Goal: Information Seeking & Learning: Find specific fact

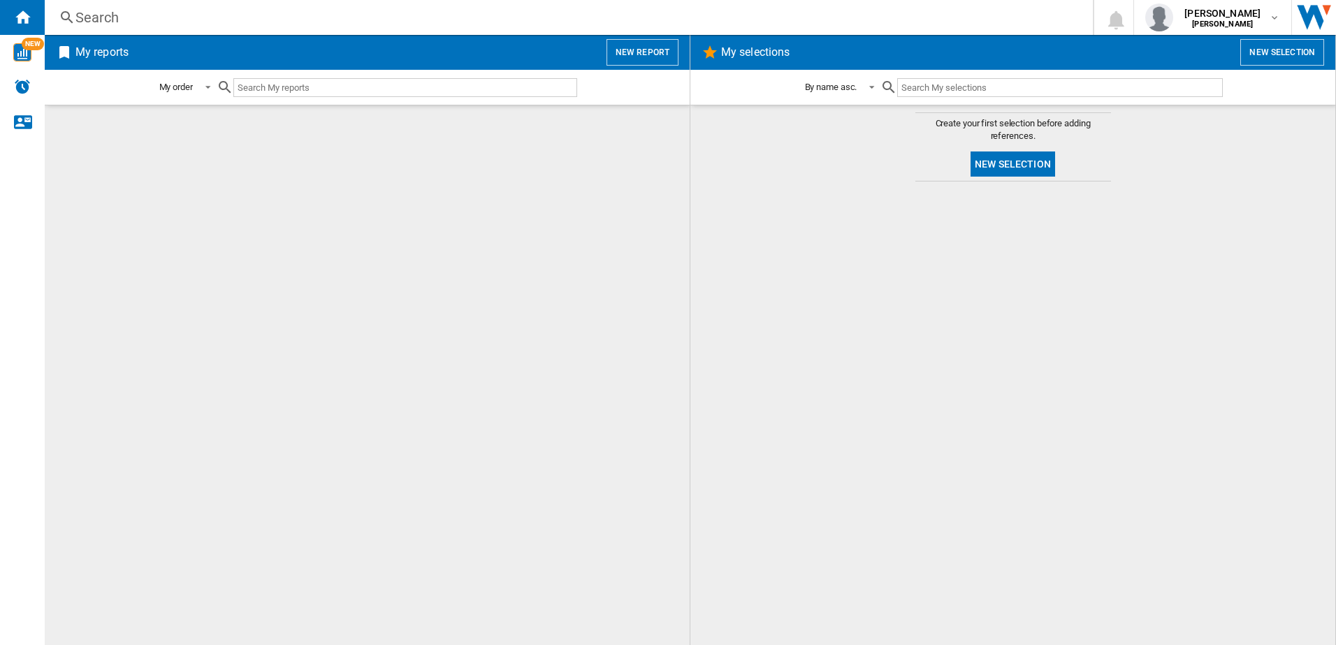
click at [246, 22] on div "Search" at bounding box center [565, 18] width 981 height 20
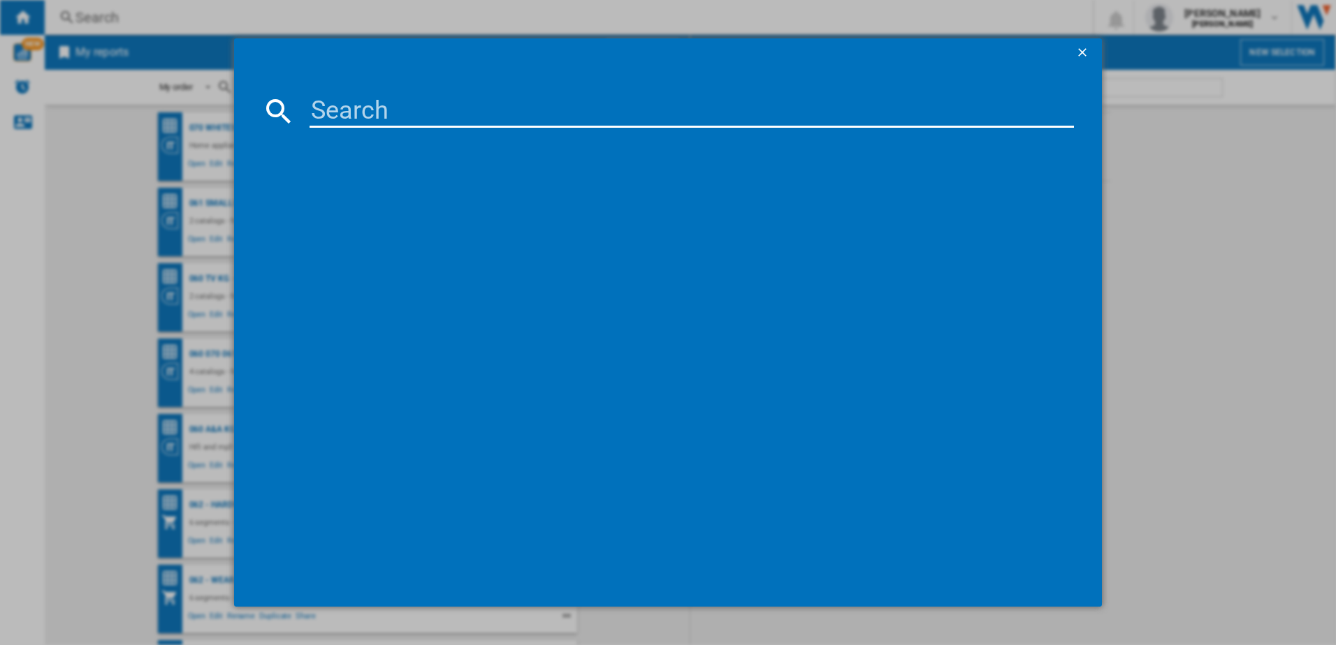
click at [331, 112] on input at bounding box center [691, 111] width 765 height 34
paste input "WT1210BBTN1"
type input "WT1210BBTN1"
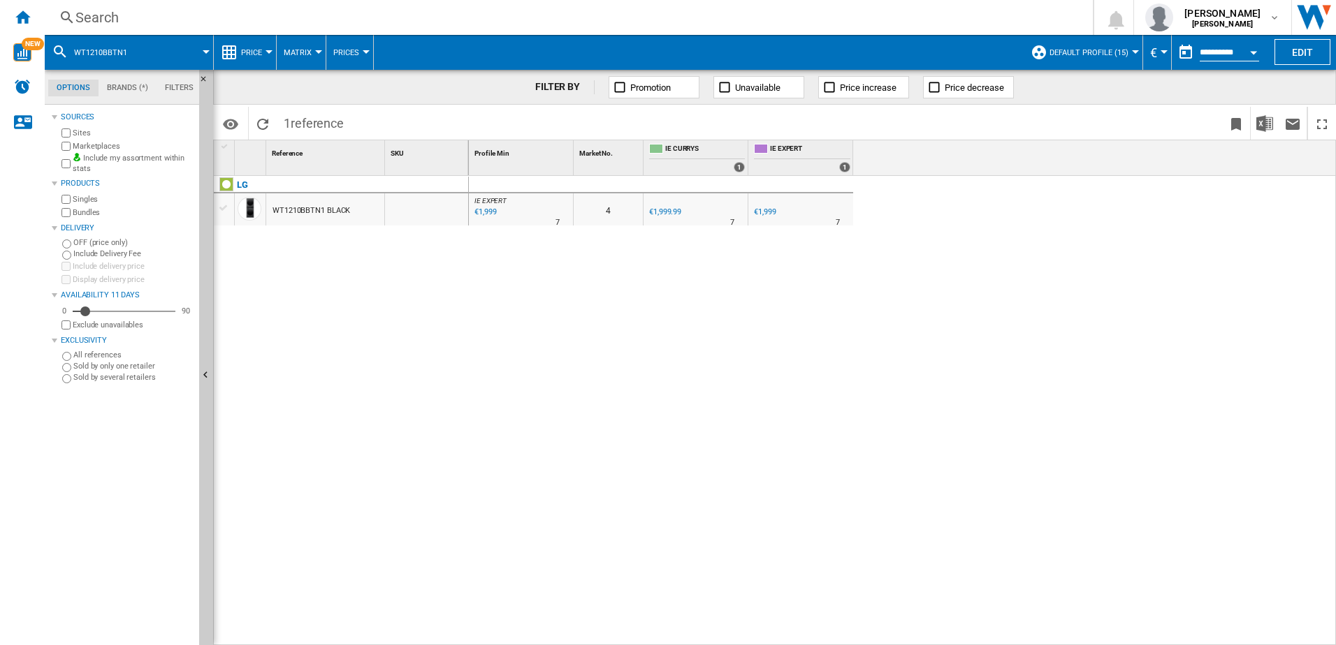
click at [265, 13] on div "Search" at bounding box center [565, 18] width 981 height 20
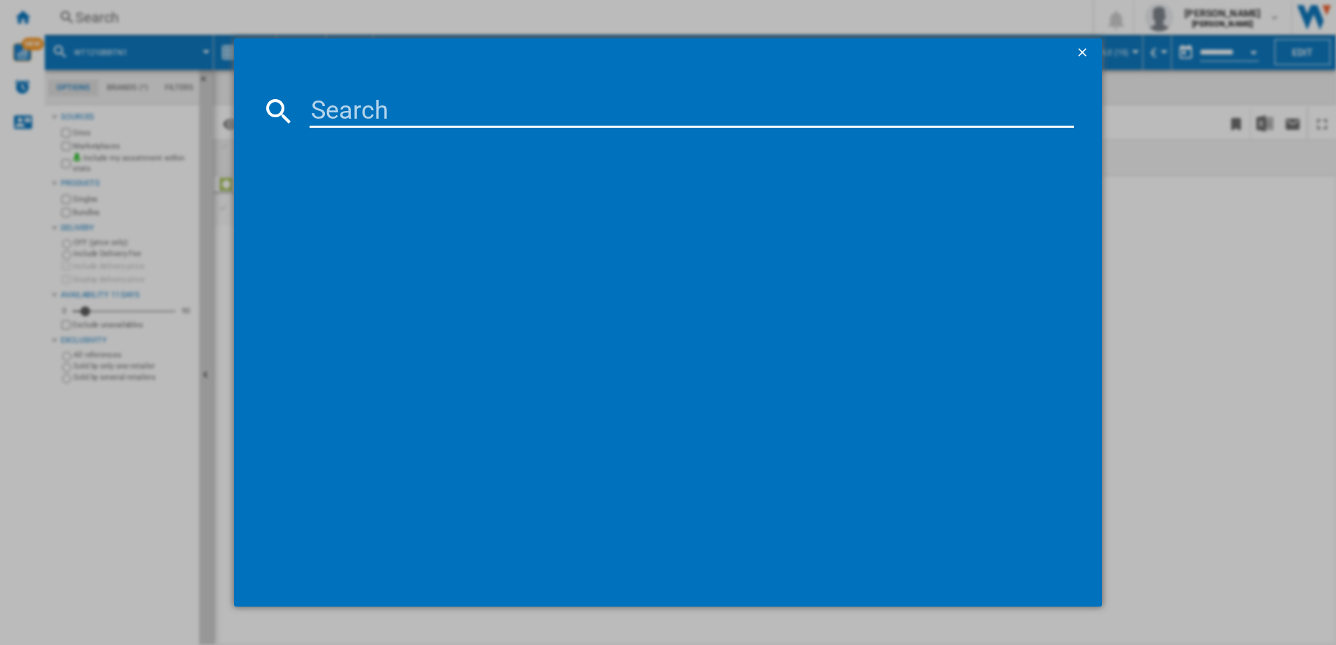
click at [353, 115] on input at bounding box center [691, 111] width 765 height 34
type input "WW11DG5B25AEEU"
click at [778, 105] on input "WW11DG5B25AEEU" at bounding box center [691, 111] width 765 height 34
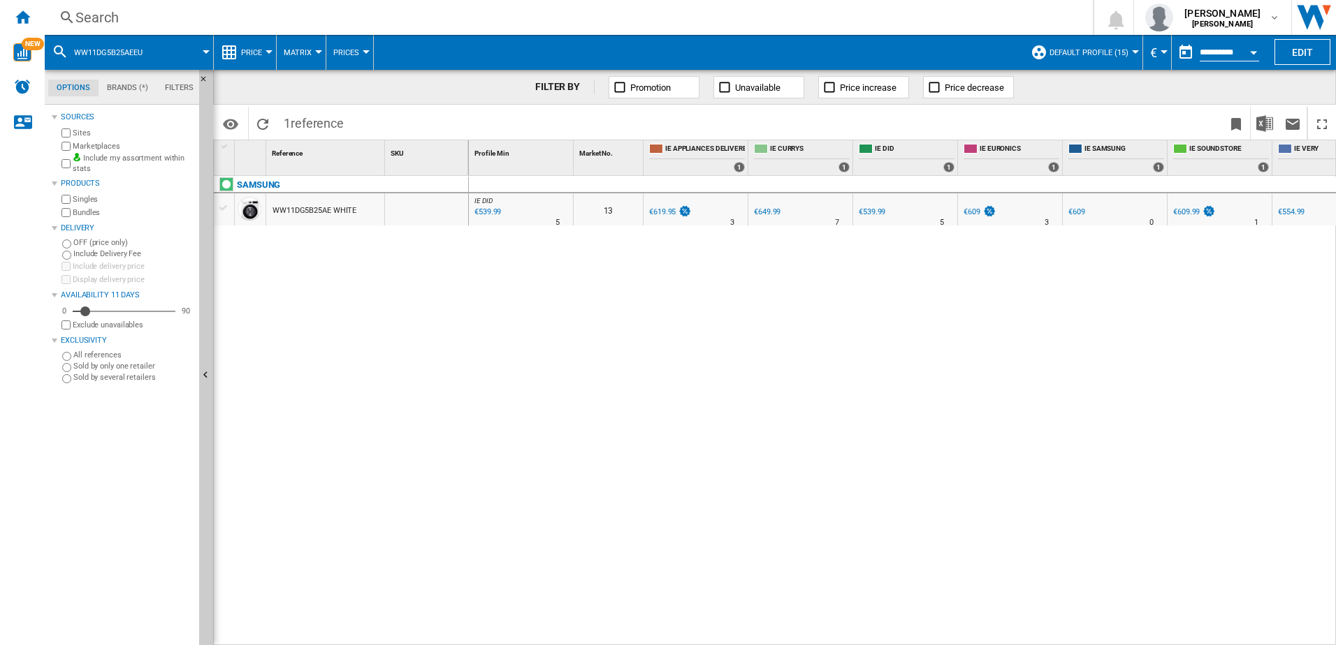
click at [218, 10] on div "Search" at bounding box center [565, 18] width 981 height 20
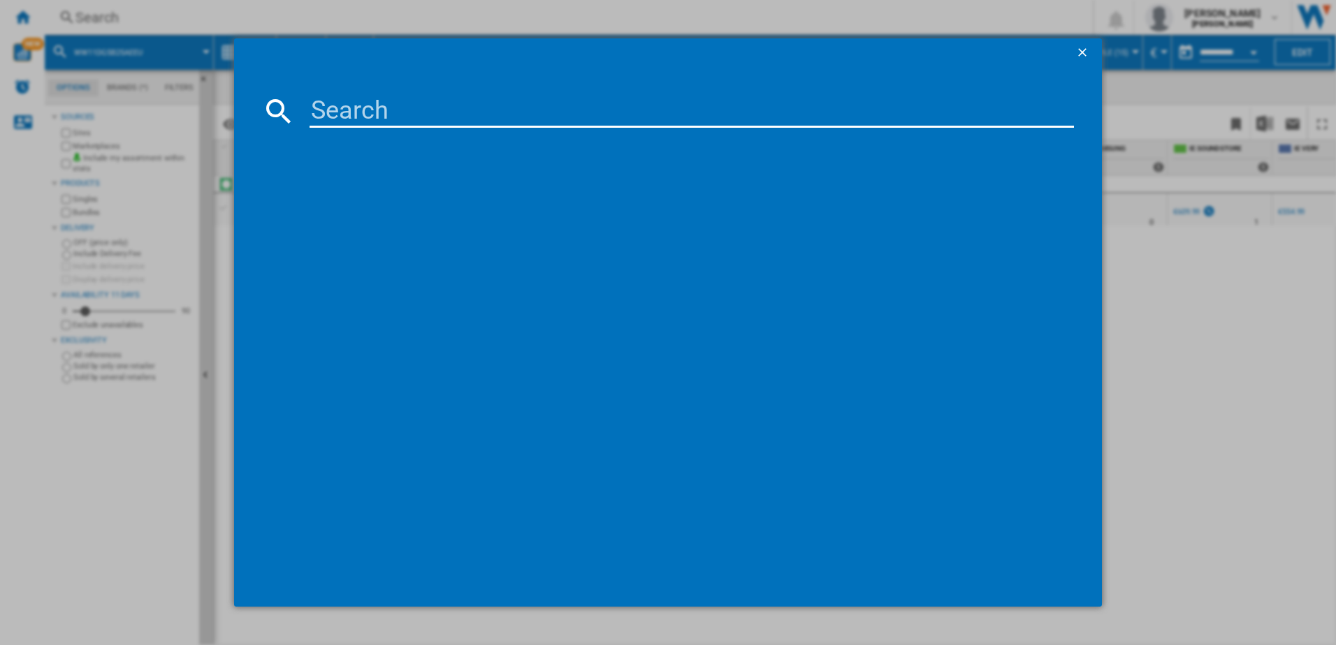
click at [451, 103] on input at bounding box center [691, 111] width 765 height 34
type input "CSOEC10DE-80"
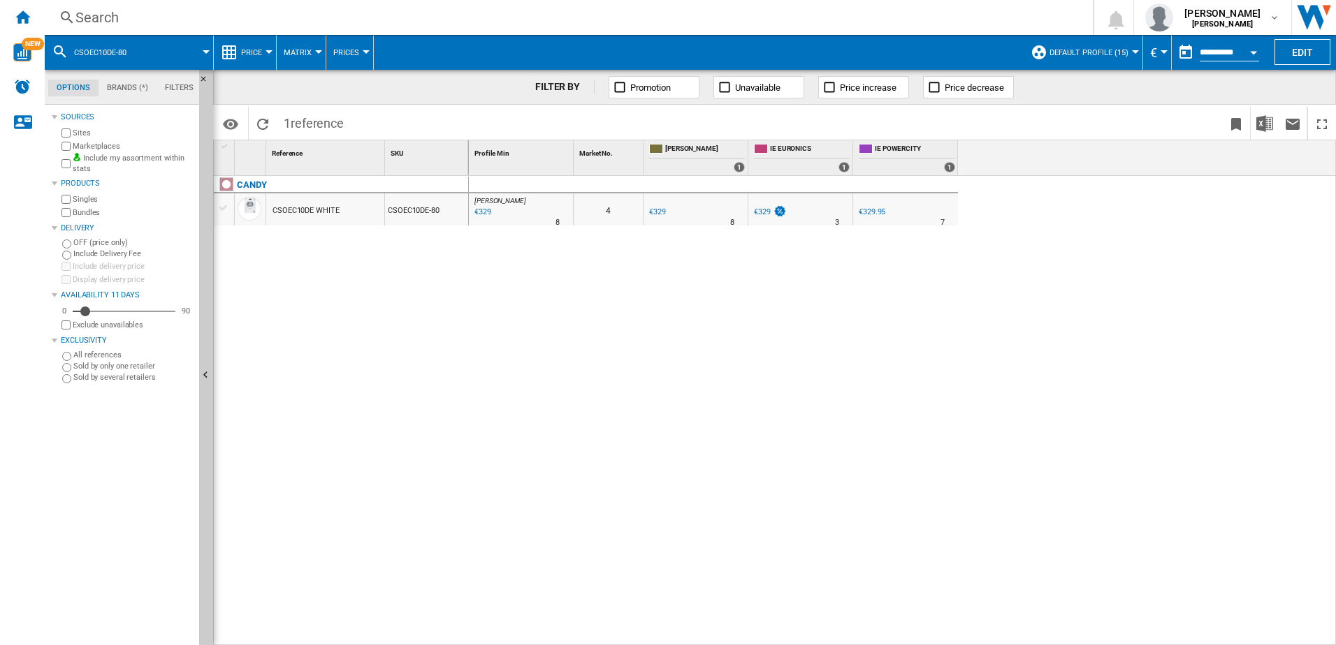
drag, startPoint x: 657, startPoint y: 213, endPoint x: 647, endPoint y: 208, distance: 11.6
click at [647, 208] on div "€329" at bounding box center [656, 212] width 19 height 14
click at [412, 18] on div "Search" at bounding box center [565, 18] width 981 height 20
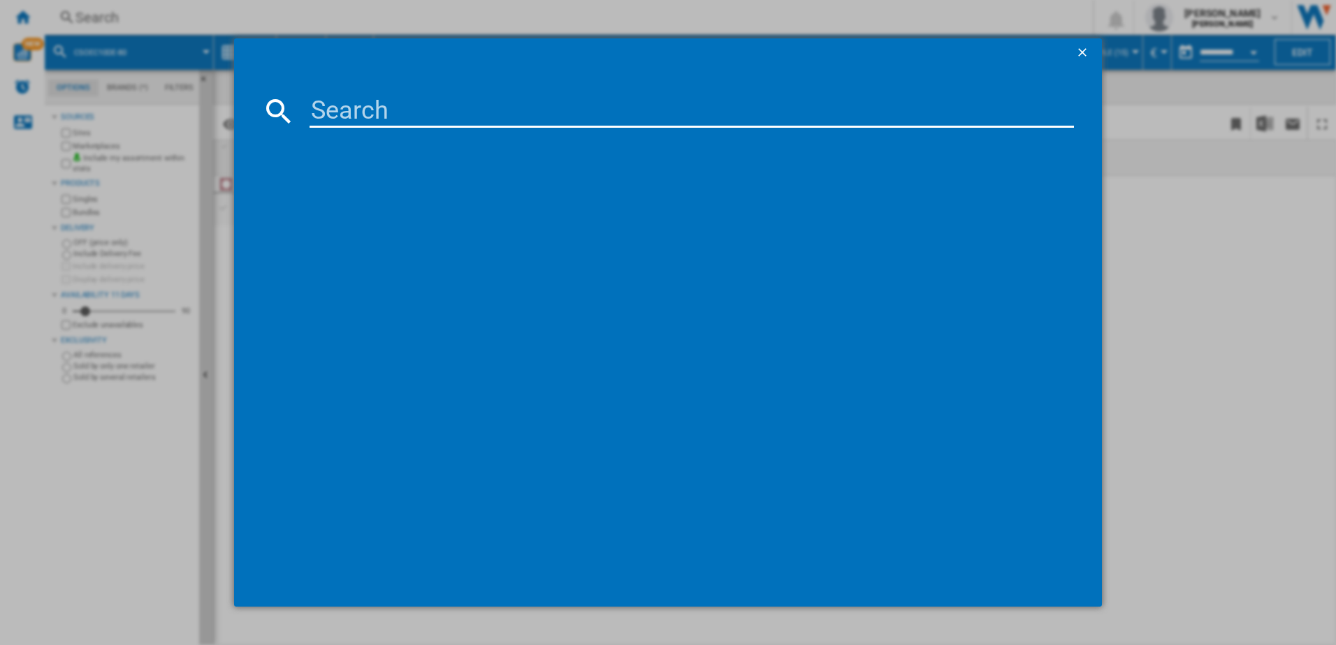
click at [453, 119] on input at bounding box center [691, 111] width 765 height 34
type input "SMS2HVI67G"
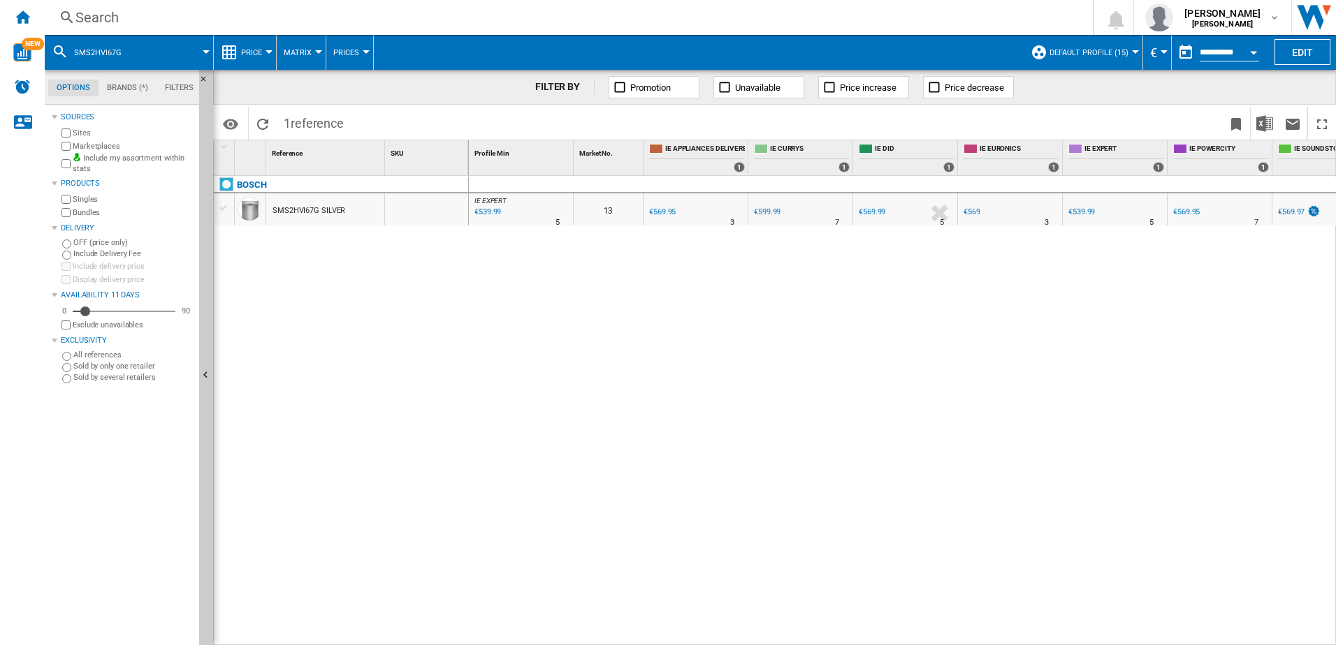
click at [554, 12] on div "Search" at bounding box center [565, 18] width 981 height 20
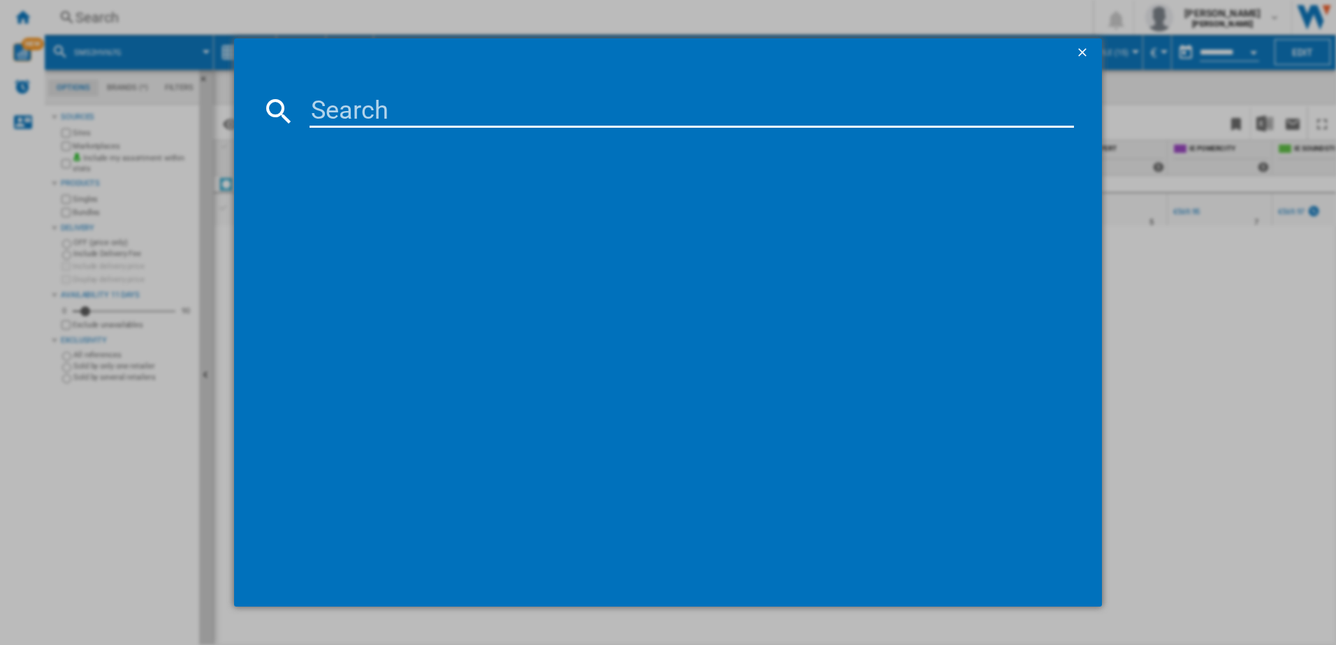
type input "DF587HMS"
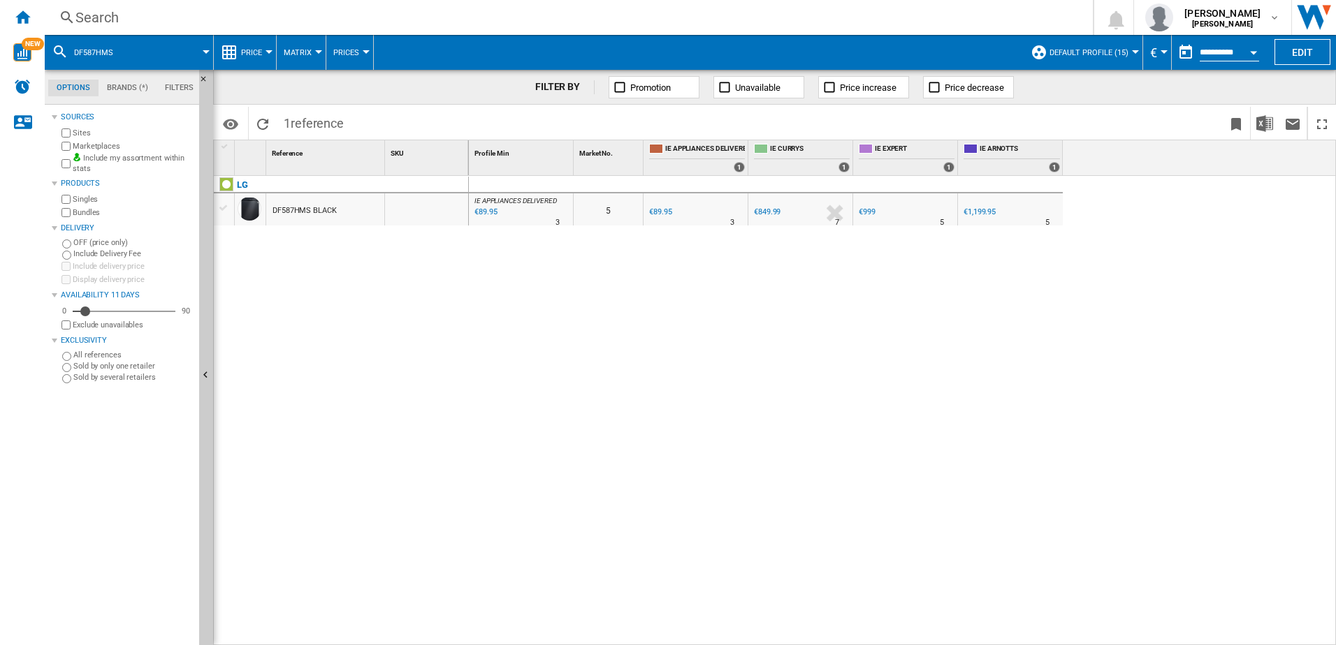
click at [485, 217] on div "€89.95" at bounding box center [484, 212] width 24 height 14
click at [770, 217] on div "€849.99" at bounding box center [766, 212] width 29 height 14
click at [864, 214] on div "€999" at bounding box center [867, 211] width 17 height 9
